Goal: Task Accomplishment & Management: Use online tool/utility

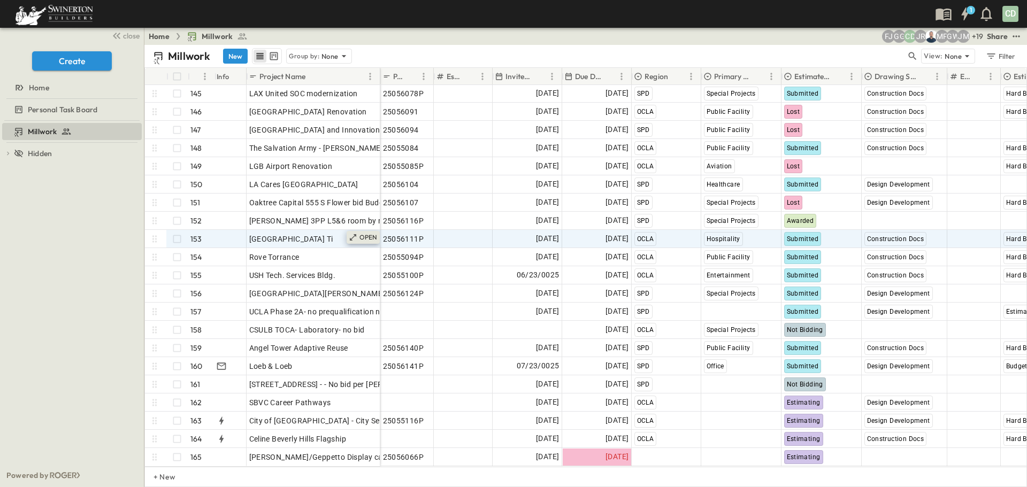
scroll to position [2628, 0]
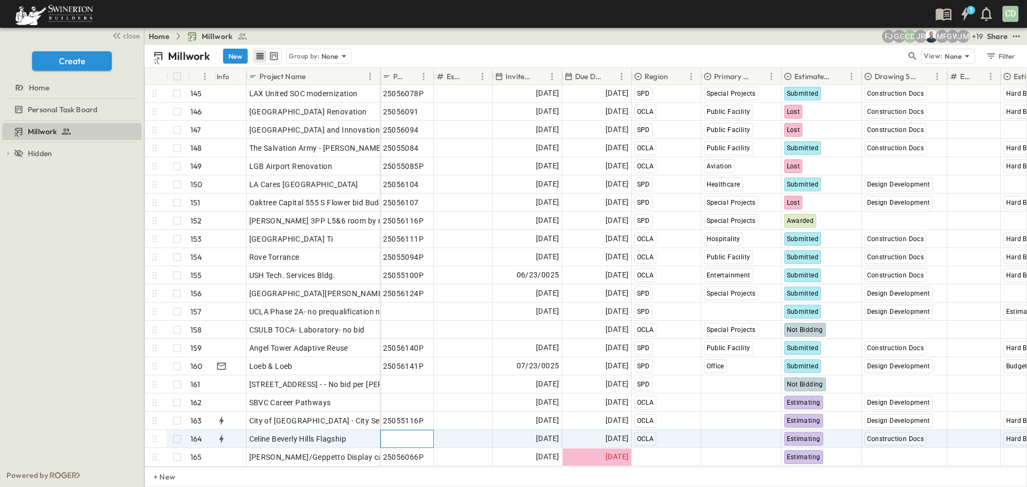
click at [402, 434] on span "Add P-Code" at bounding box center [403, 439] width 41 height 11
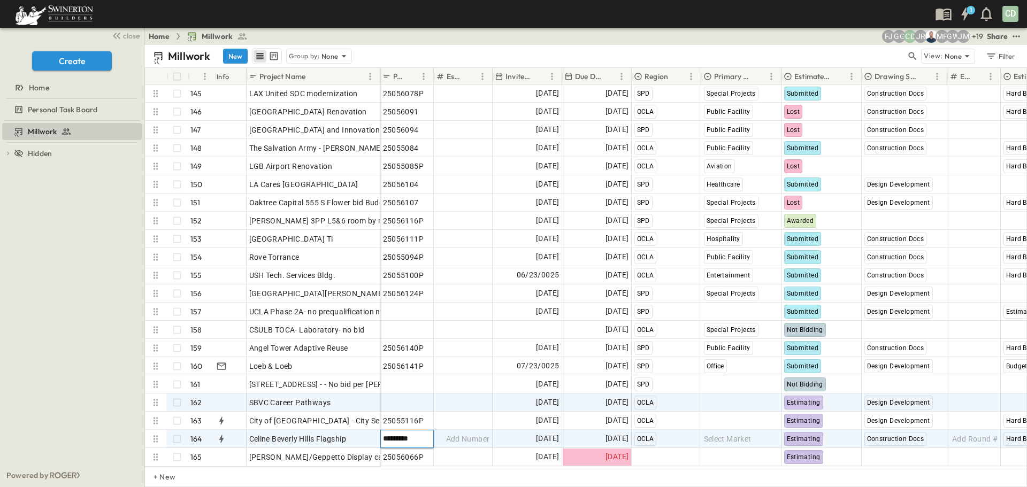
type input "*********"
click at [415, 398] on span "Add P-Code" at bounding box center [403, 403] width 41 height 11
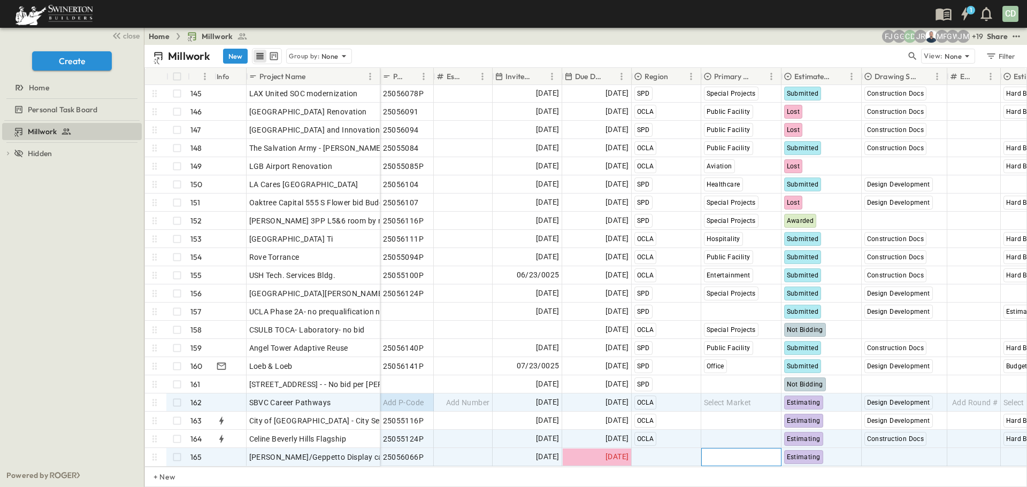
click at [740, 452] on span "Select Market" at bounding box center [728, 457] width 48 height 11
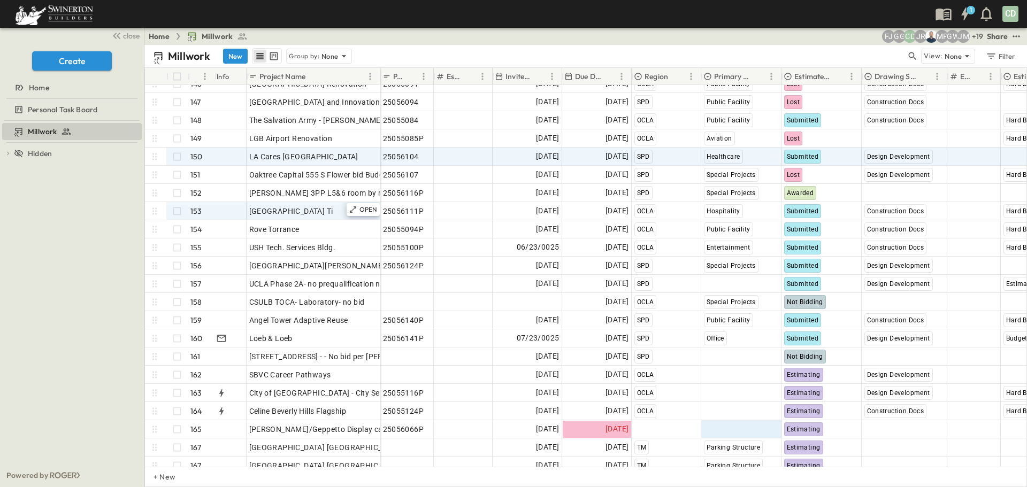
scroll to position [2664, 0]
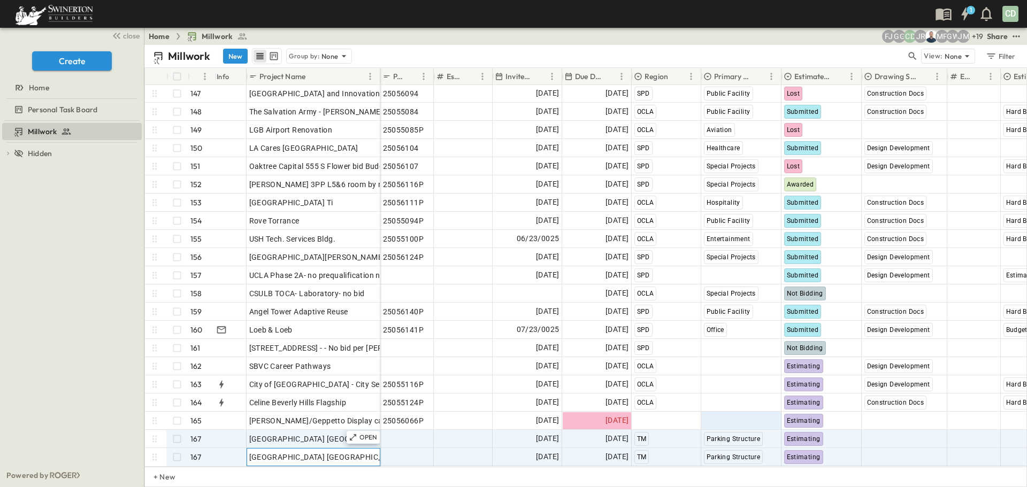
click at [334, 434] on span "[GEOGRAPHIC_DATA] [GEOGRAPHIC_DATA] Structure" at bounding box center [343, 439] width 188 height 11
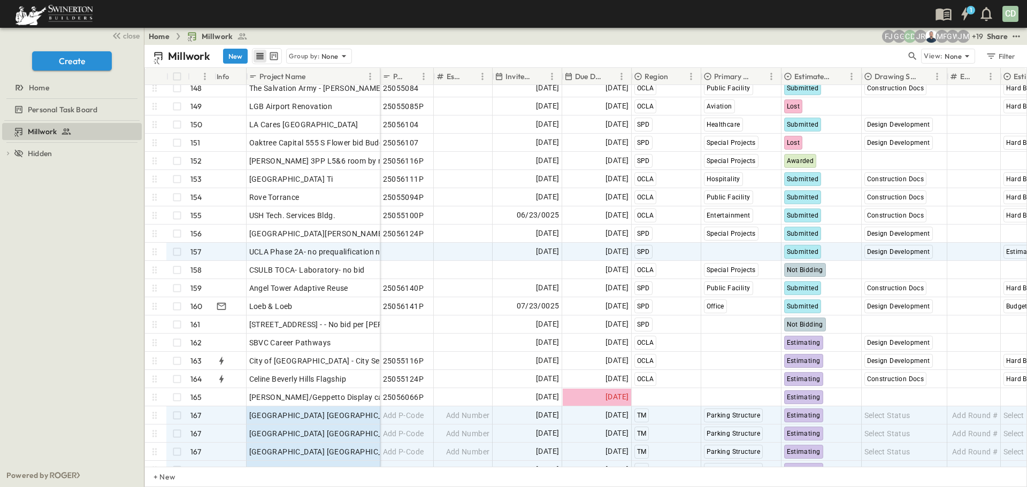
scroll to position [2613, 0]
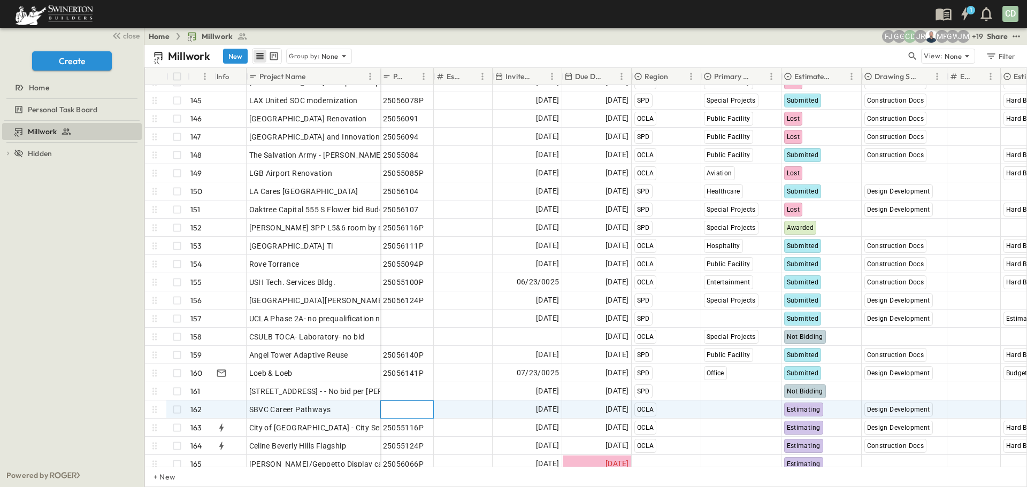
click at [398, 407] on span "Add P-Code" at bounding box center [403, 409] width 41 height 11
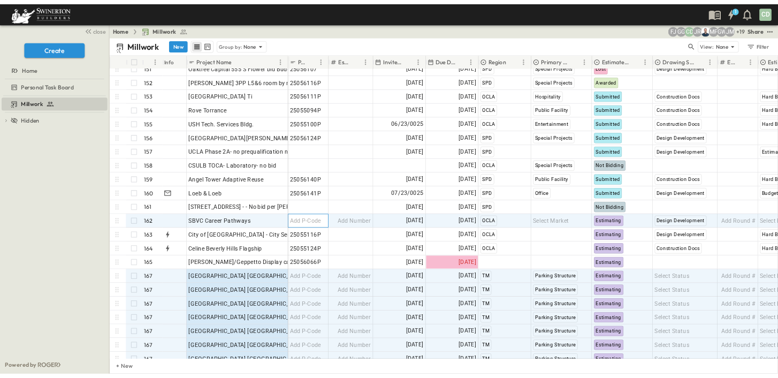
scroll to position [2720, 0]
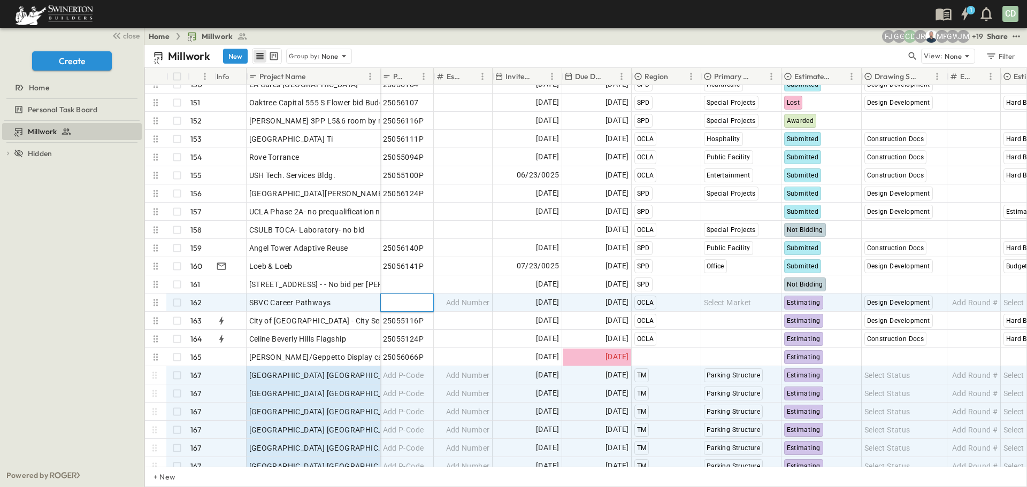
click at [413, 307] on input "text" at bounding box center [407, 302] width 52 height 13
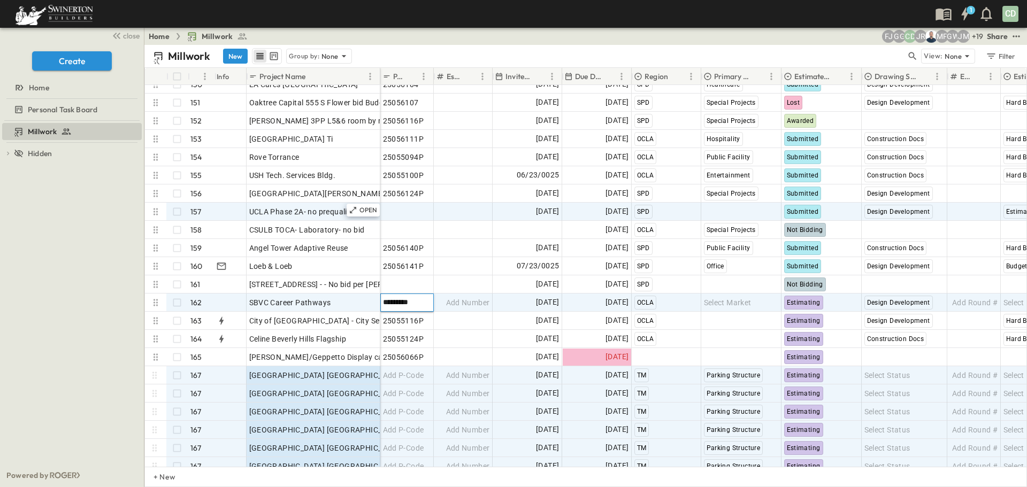
type input "*********"
click at [268, 212] on span "UCLA Phase 2A- no prequalification needed" at bounding box center [325, 212] width 152 height 11
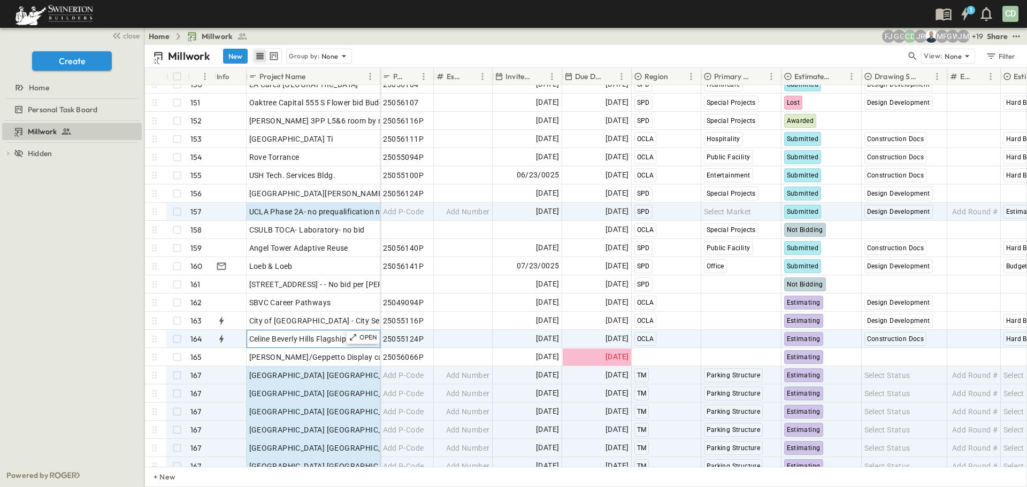
click at [289, 346] on div "Celine Beverly Hills Flagship" at bounding box center [313, 339] width 128 height 15
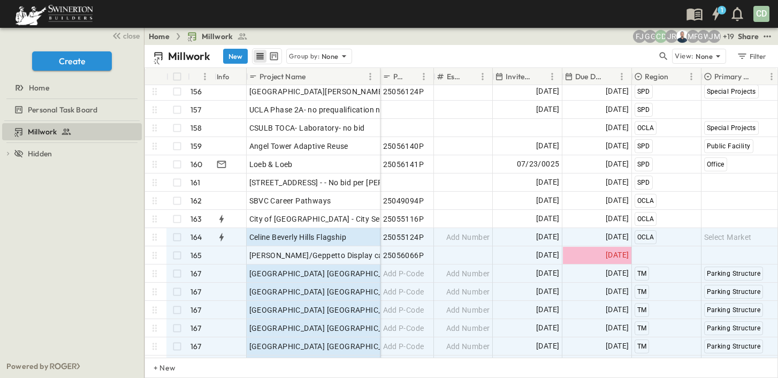
scroll to position [2805, 0]
